Goal: Task Accomplishment & Management: Manage account settings

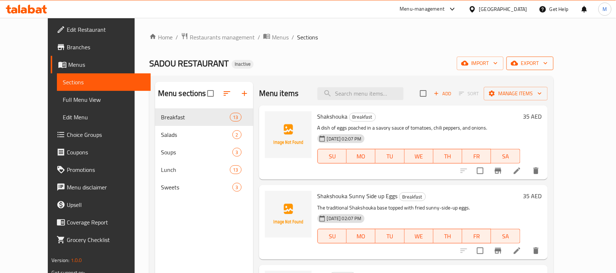
click at [548, 59] on span "export" at bounding box center [529, 63] width 35 height 9
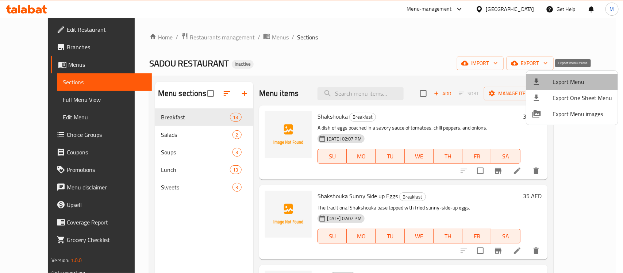
click at [579, 79] on span "Export Menu" at bounding box center [582, 81] width 59 height 9
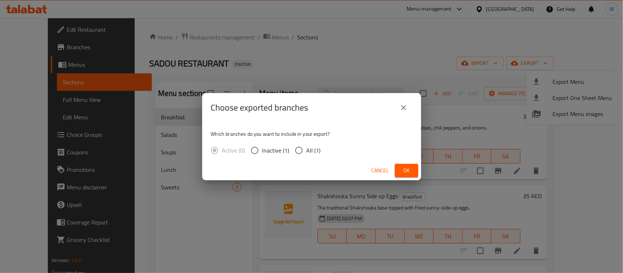
click at [310, 152] on span "All (1)" at bounding box center [314, 150] width 14 height 9
click at [307, 152] on input "All (1)" at bounding box center [298, 150] width 15 height 15
radio input "true"
click at [405, 172] on span "Ok" at bounding box center [407, 170] width 12 height 9
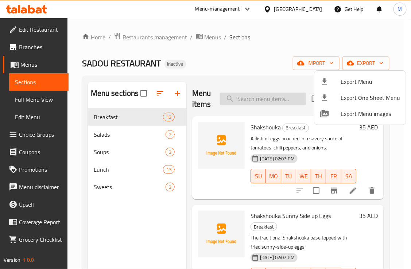
click at [270, 93] on div at bounding box center [205, 134] width 411 height 269
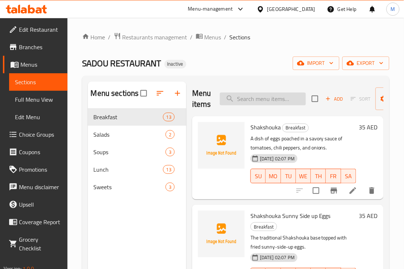
click at [261, 97] on input "search" at bounding box center [263, 99] width 86 height 13
paste input "Arabic Salad"
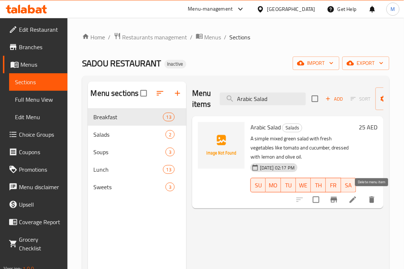
type input "Arabic Salad"
click at [371, 200] on icon "delete" at bounding box center [372, 200] width 5 height 7
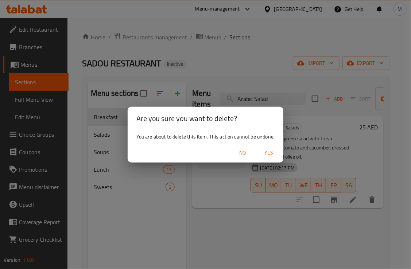
click at [268, 154] on span "Yes" at bounding box center [269, 153] width 18 height 9
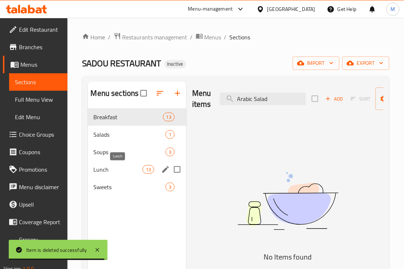
click at [101, 177] on div "Lunch 13" at bounding box center [137, 170] width 99 height 18
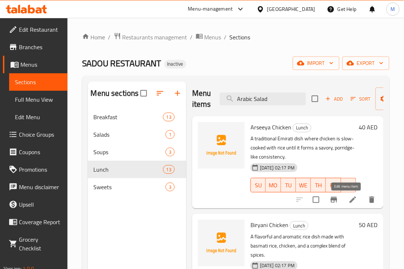
click at [349, 196] on icon at bounding box center [353, 200] width 9 height 9
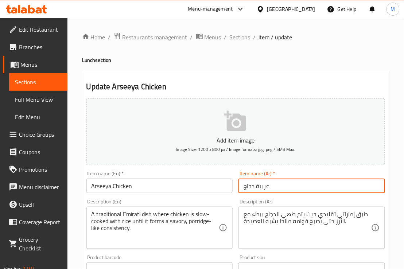
drag, startPoint x: 268, startPoint y: 189, endPoint x: 258, endPoint y: 191, distance: 10.0
click at [258, 191] on input "عربية دجاج" at bounding box center [312, 186] width 147 height 15
click at [262, 187] on input "ارسية دجاج" at bounding box center [312, 186] width 147 height 15
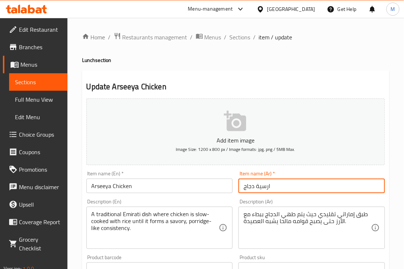
click at [273, 190] on input "ارسية دجاج" at bounding box center [312, 186] width 147 height 15
drag, startPoint x: 272, startPoint y: 191, endPoint x: 269, endPoint y: 192, distance: 3.8
click at [269, 192] on input "ارسية دجاج" at bounding box center [312, 186] width 147 height 15
type input "عرسية دجاج"
click at [242, 197] on div "Description (Ar) طبق إماراتي تقليدي حيث يتم طهي الدجاج ببطء مع الأرز حتى يصبح ق…" at bounding box center [312, 224] width 153 height 56
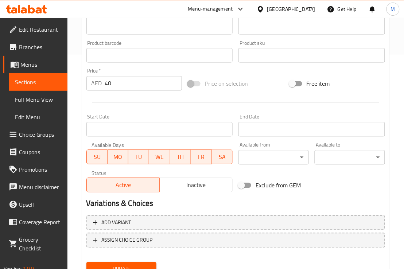
scroll to position [245, 0]
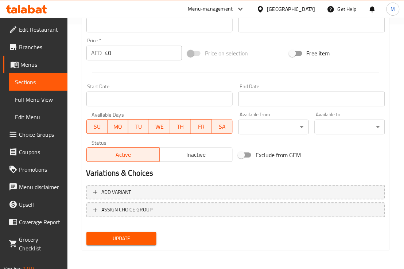
click at [124, 242] on span "Update" at bounding box center [121, 239] width 59 height 9
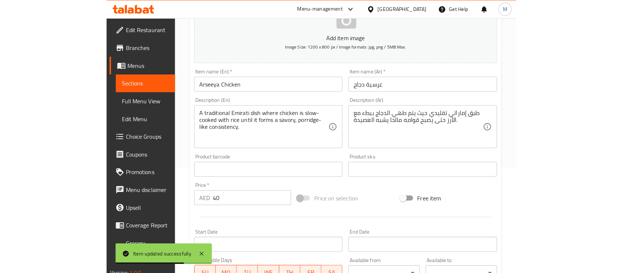
scroll to position [0, 0]
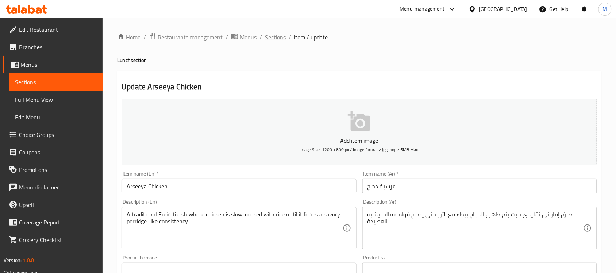
click at [272, 38] on span "Sections" at bounding box center [275, 37] width 21 height 9
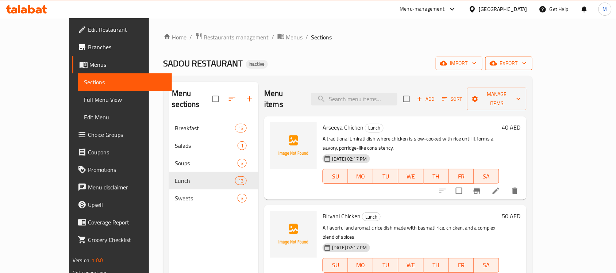
click at [527, 66] on span "export" at bounding box center [508, 63] width 35 height 9
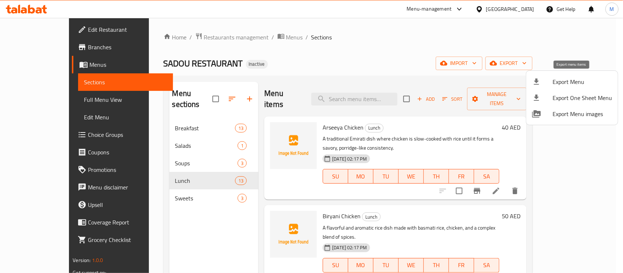
click at [572, 77] on span "Export Menu" at bounding box center [582, 81] width 59 height 9
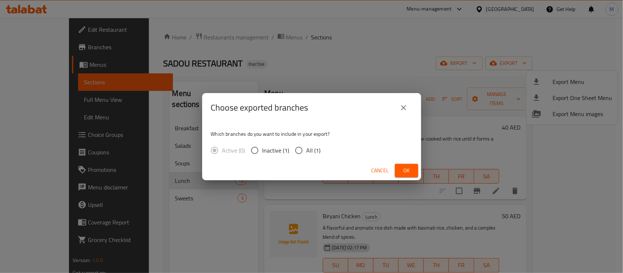
click at [310, 154] on span "All (1)" at bounding box center [314, 150] width 14 height 9
click at [307, 154] on input "All (1)" at bounding box center [298, 150] width 15 height 15
radio input "true"
click at [411, 173] on span "Ok" at bounding box center [407, 170] width 12 height 9
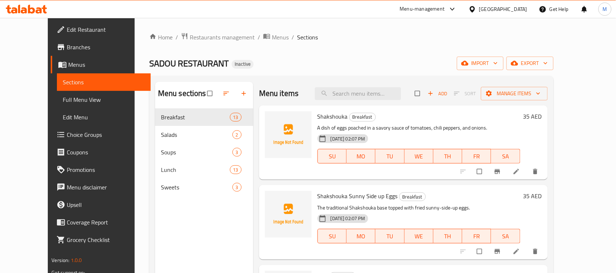
click at [63, 100] on span "Full Menu View" at bounding box center [104, 99] width 82 height 9
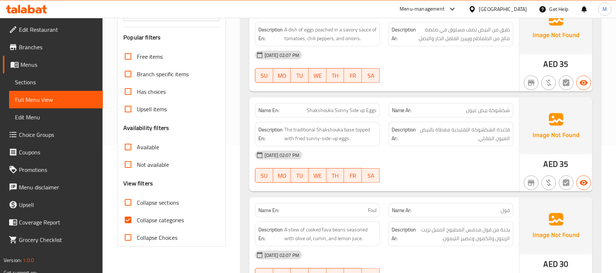
scroll to position [137, 0]
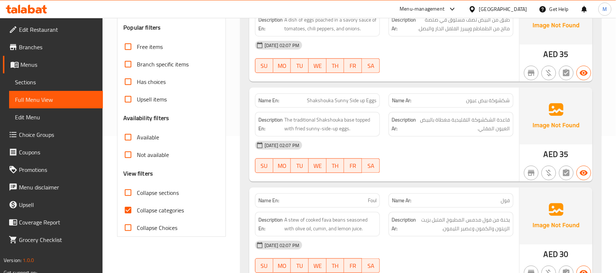
click at [153, 211] on span "Collapse categories" at bounding box center [160, 210] width 47 height 9
click at [137, 211] on input "Collapse categories" at bounding box center [128, 210] width 18 height 18
checkbox input "false"
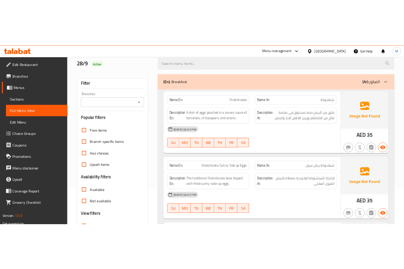
scroll to position [0, 0]
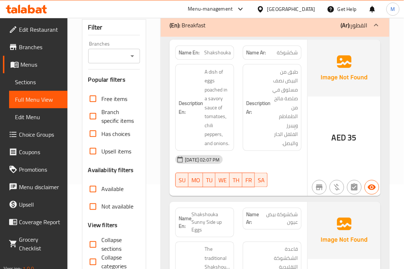
scroll to position [91, 0]
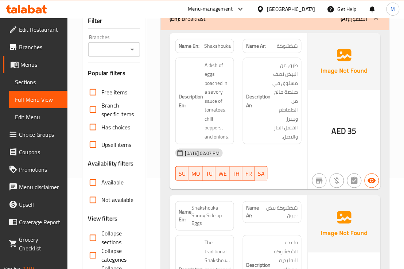
click at [276, 60] on div "Description Ar: طبق من البيض نصف مسلوق في صلصة مالح من الطماطم وپِيبرز الفلفل ا…" at bounding box center [272, 101] width 59 height 87
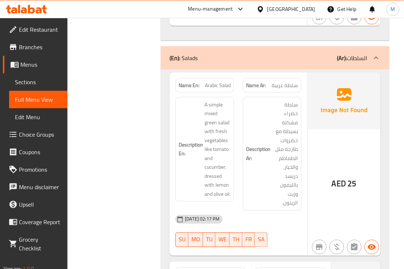
scroll to position [2235, 0]
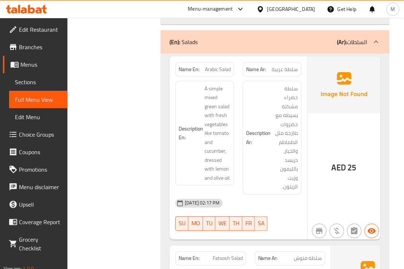
click at [218, 66] on span "Arabic Salad" at bounding box center [218, 70] width 26 height 8
copy span "Arabic Salad"
click at [218, 66] on span "Arabic Salad" at bounding box center [218, 70] width 26 height 8
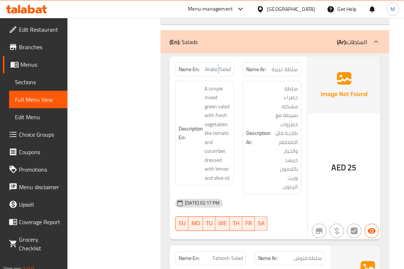
click at [218, 66] on span "Arabic Salad" at bounding box center [218, 70] width 26 height 8
click at [307, 98] on div "Name En: Arabic Salad Name Ar: سلطة عربية Description En: A simple mixed green …" at bounding box center [239, 149] width 138 height 184
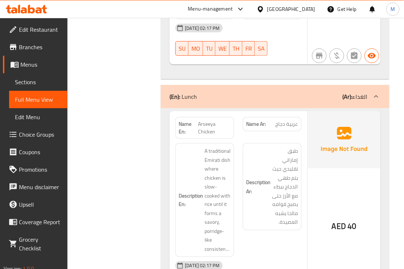
scroll to position [3330, 0]
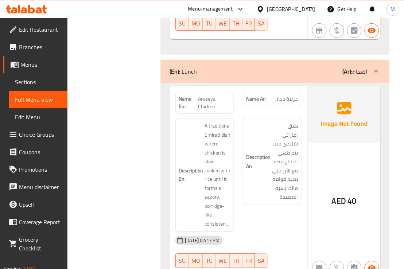
click at [211, 95] on span "Arseeya Chicken" at bounding box center [214, 102] width 33 height 15
copy span "Arseeya Chicken"
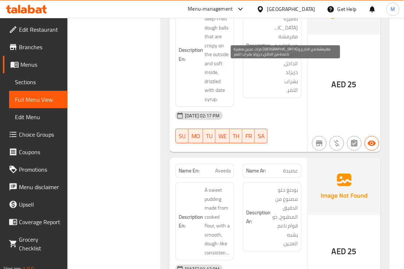
scroll to position [5869, 0]
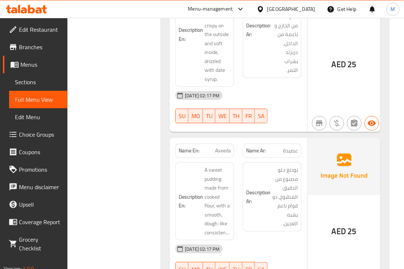
click at [288, 241] on div "[DATE] 02:17 PM" at bounding box center [238, 250] width 135 height 18
click at [278, 177] on span "بودنغ حلو مصنوع من الدقيق المطبوخ، ذو قوام ناعم يشبه العجين." at bounding box center [285, 197] width 26 height 63
